Goal: Check status: Check status

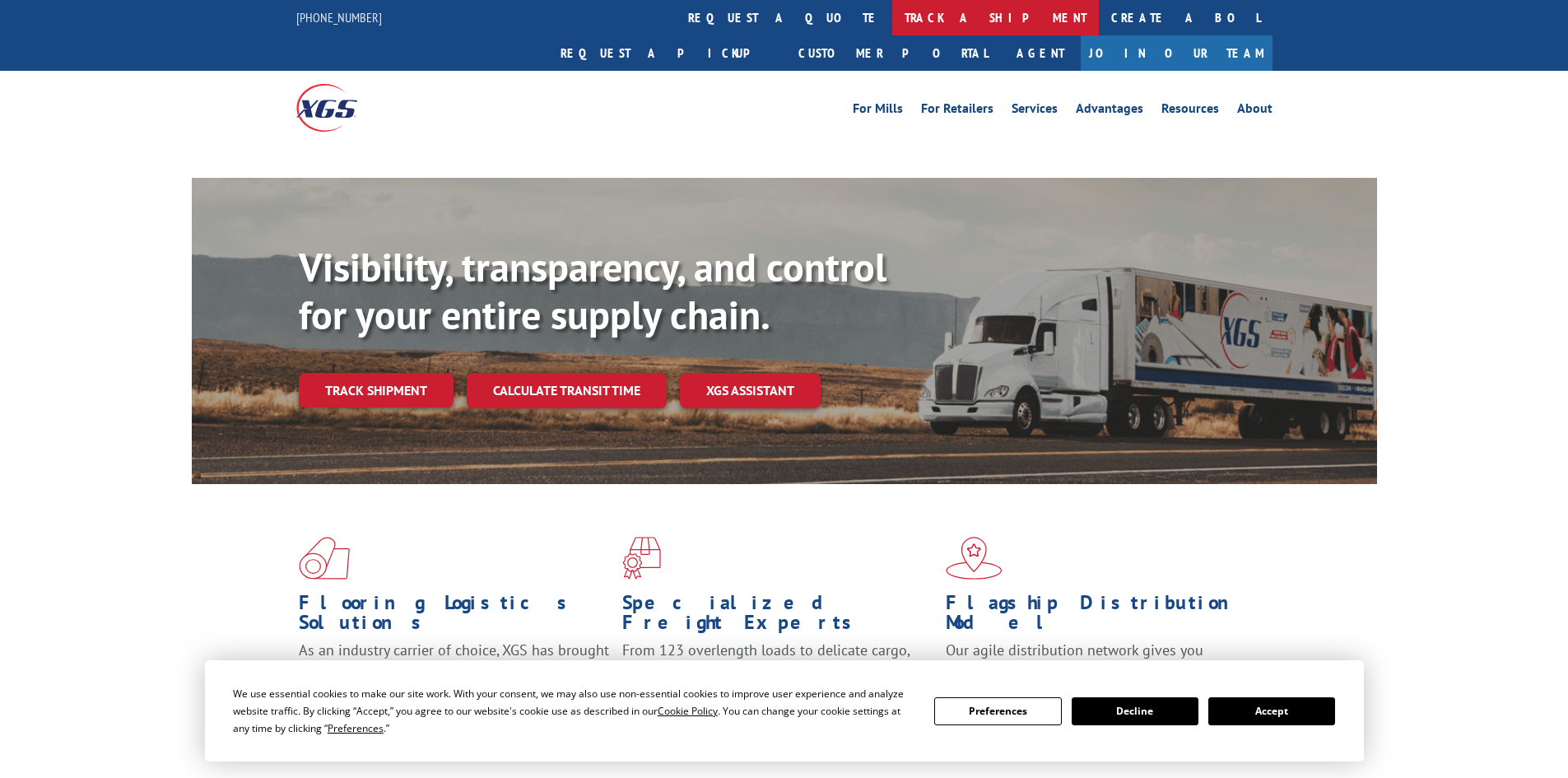
click at [892, 14] on link "track a shipment" at bounding box center [995, 17] width 207 height 35
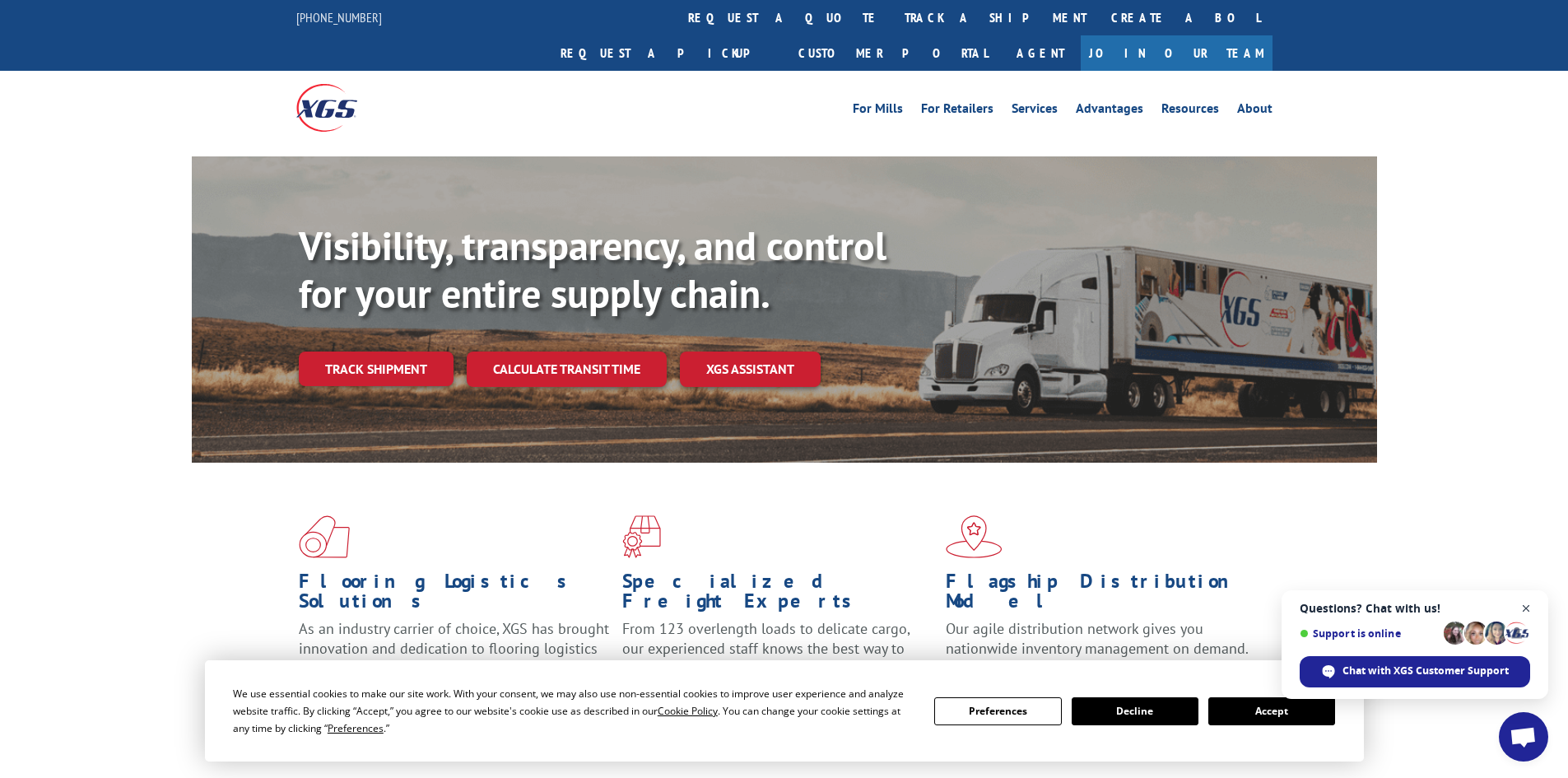
click at [1532, 604] on span "Open chat" at bounding box center [1525, 608] width 20 height 20
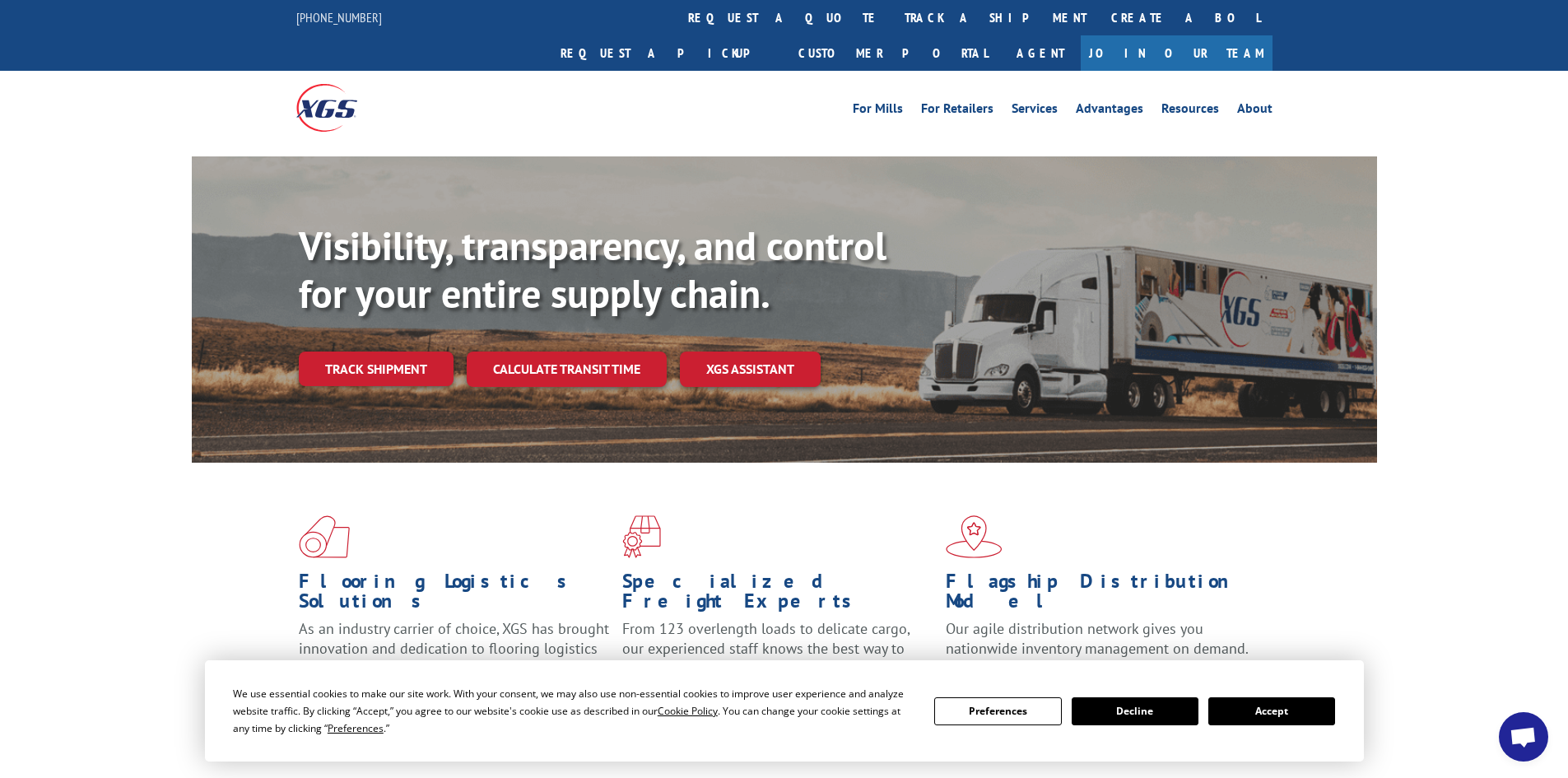
click at [1280, 718] on button "Accept" at bounding box center [1271, 711] width 127 height 28
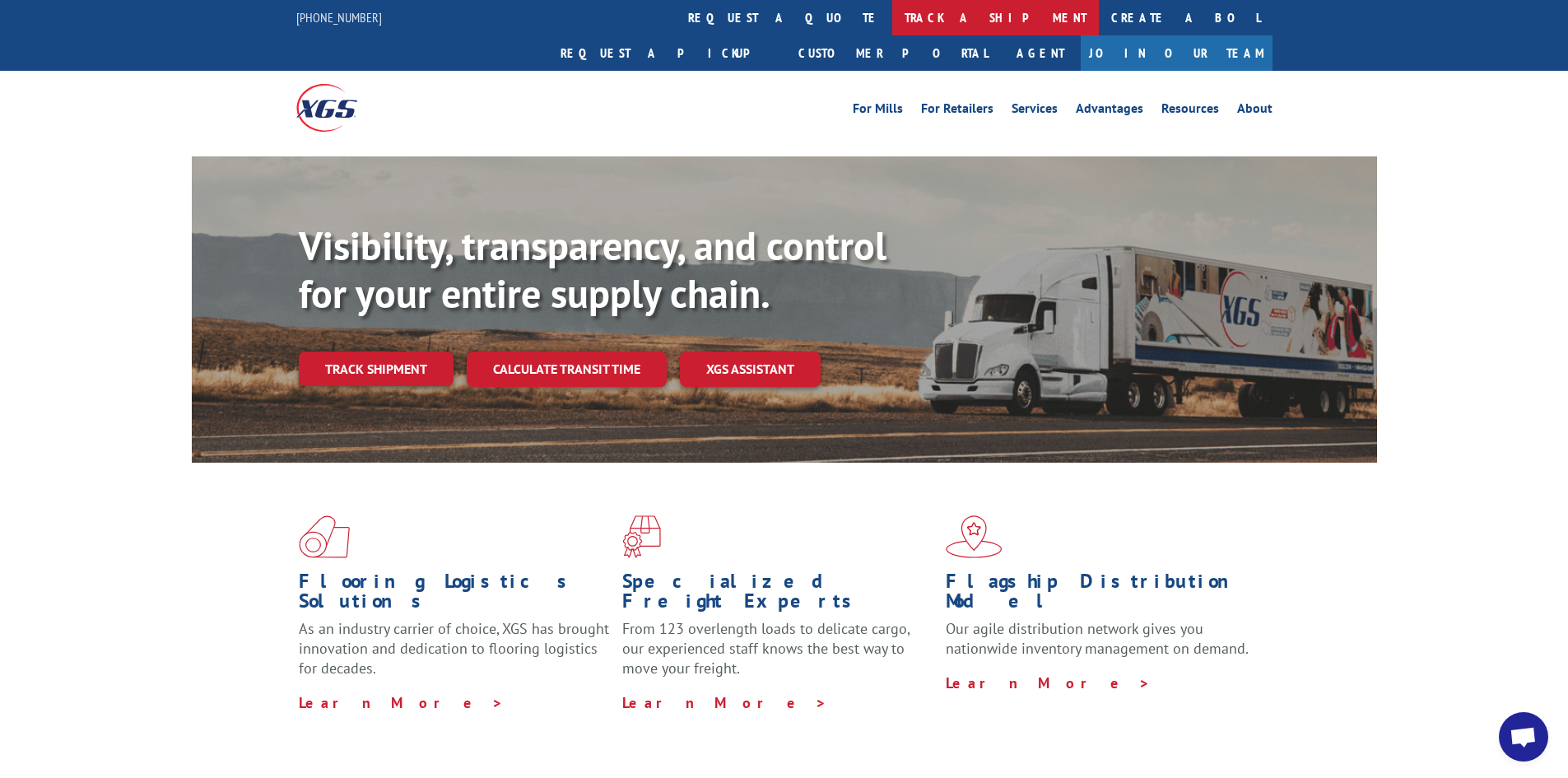
click at [892, 8] on link "track a shipment" at bounding box center [995, 17] width 207 height 35
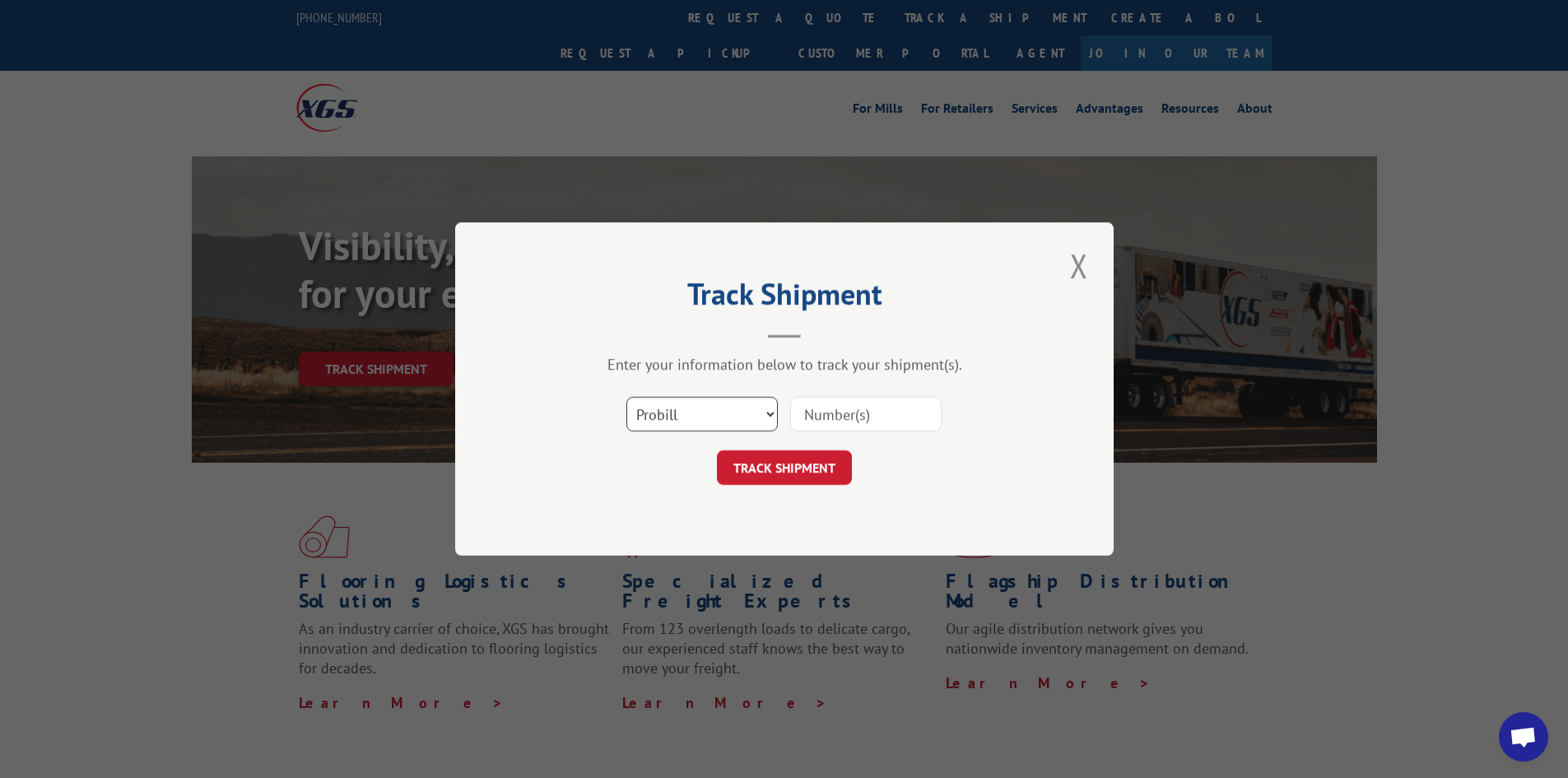
click at [682, 429] on select "Select category... Probill BOL PO" at bounding box center [702, 414] width 151 height 35
select select "po"
click at [626, 397] on select "Select category... Probill BOL PO" at bounding box center [702, 414] width 151 height 35
paste input "73519841"
type input "73519841"
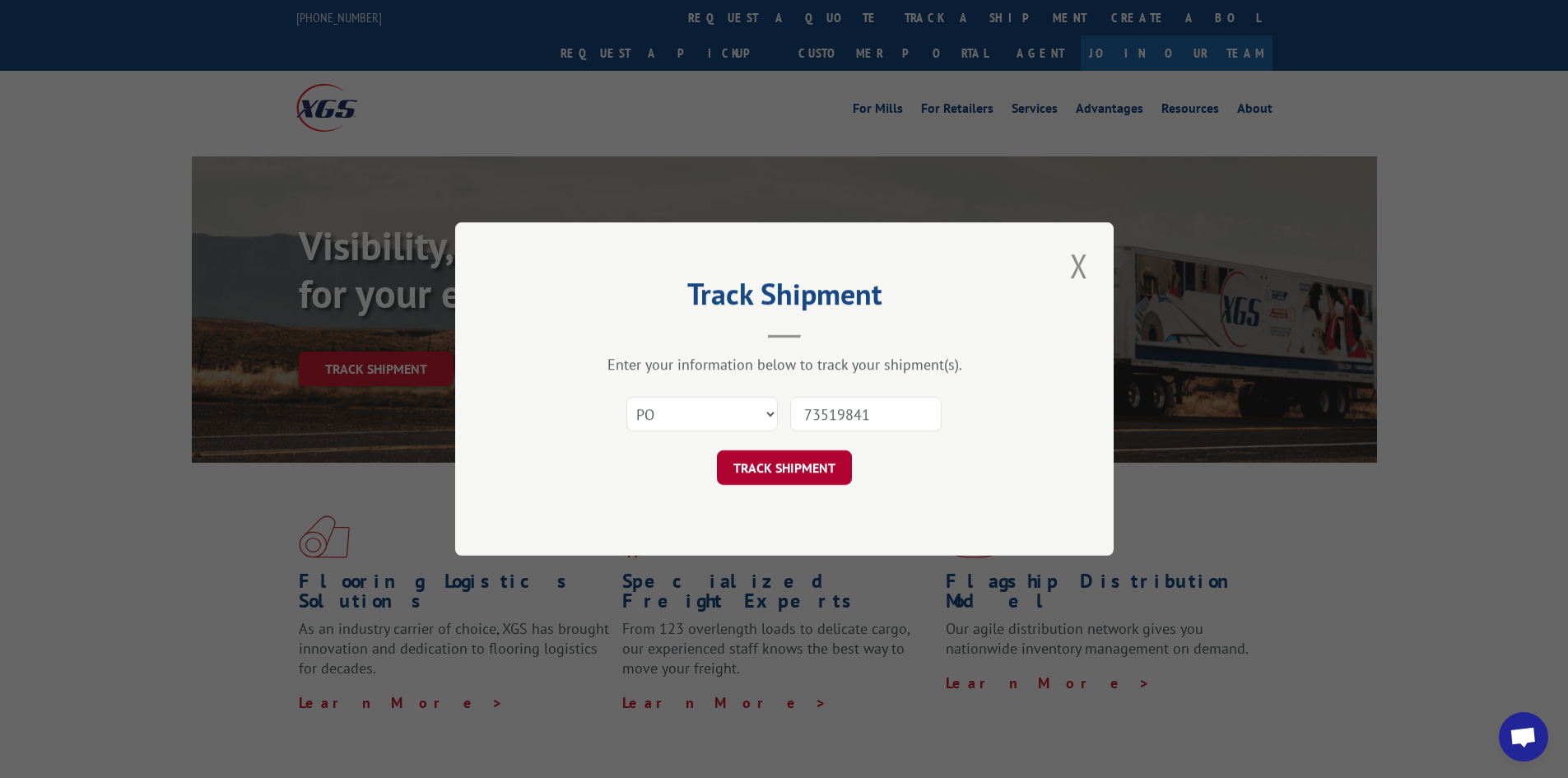
click at [793, 476] on button "TRACK SHIPMENT" at bounding box center [784, 468] width 135 height 35
